Goal: Navigation & Orientation: Find specific page/section

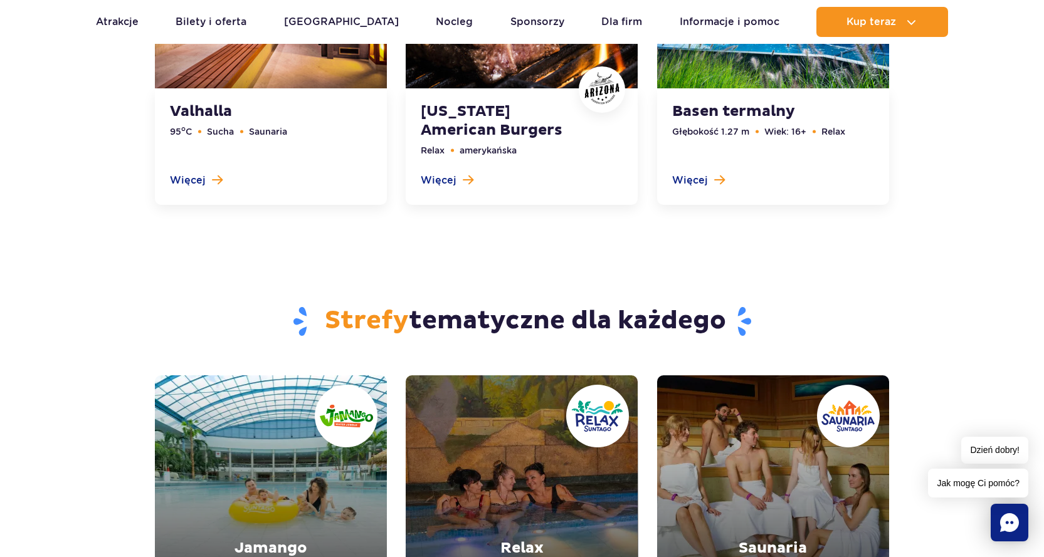
scroll to position [4325, 0]
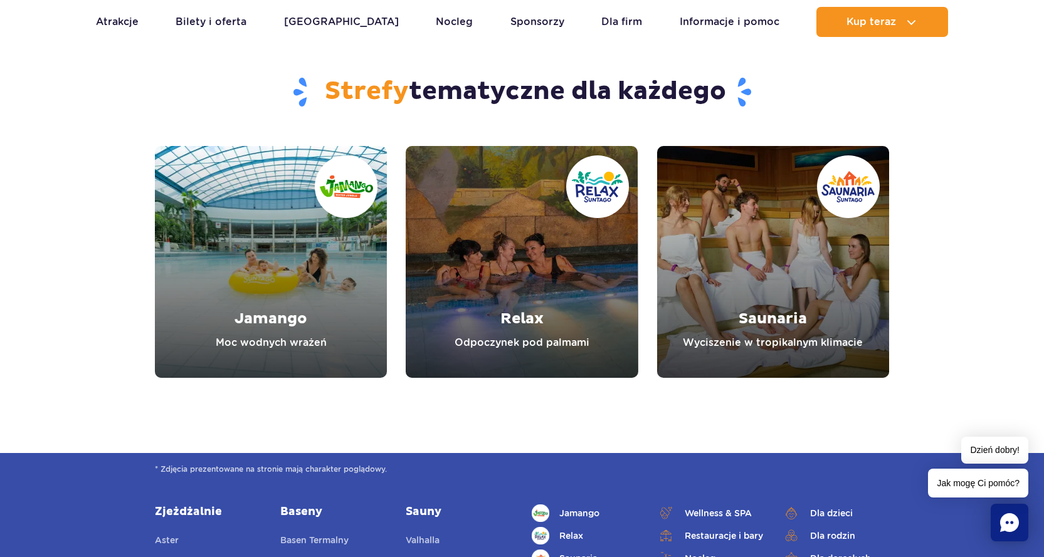
click at [235, 274] on link "Jamango" at bounding box center [271, 262] width 232 height 232
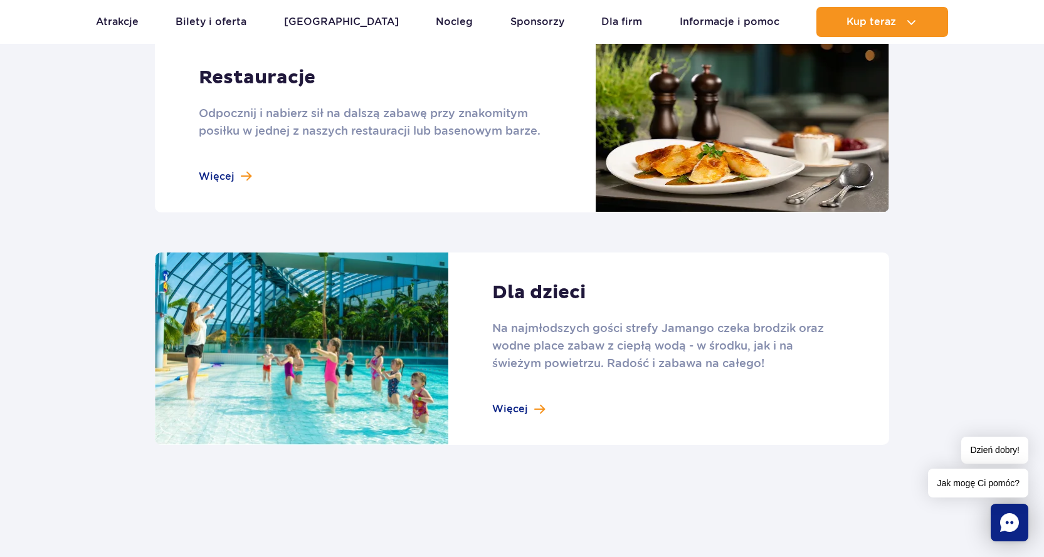
scroll to position [1504, 0]
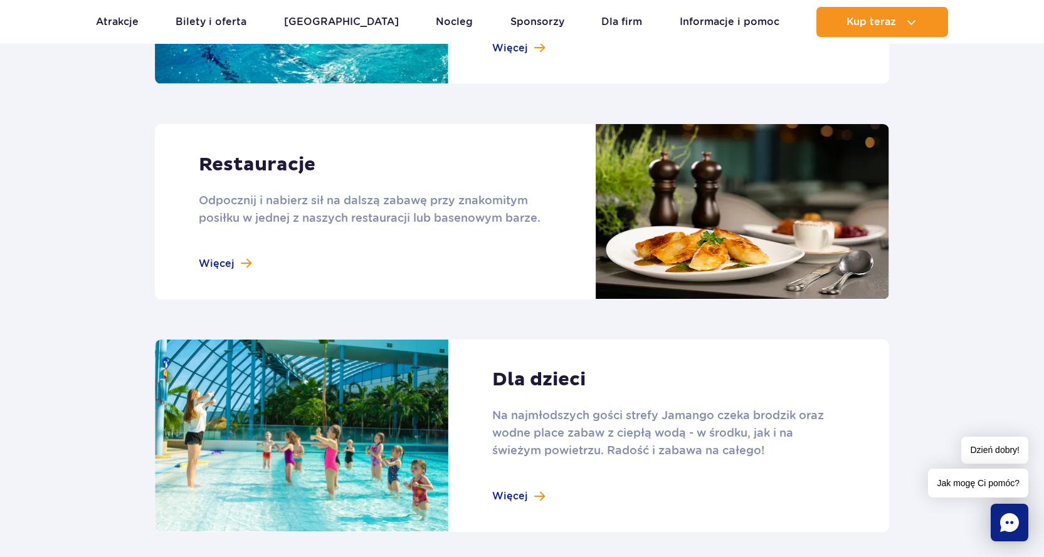
click at [515, 489] on link at bounding box center [522, 436] width 734 height 193
